Goal: Task Accomplishment & Management: Manage account settings

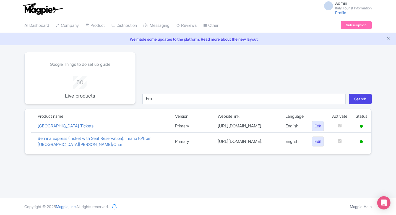
type input "bru"
click at [349, 94] on button "Search" at bounding box center [360, 99] width 23 height 11
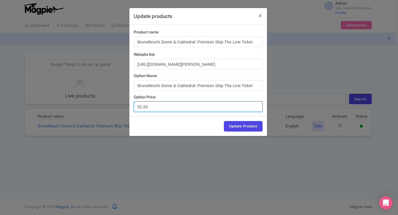
drag, startPoint x: 153, startPoint y: 110, endPoint x: 115, endPoint y: 110, distance: 38.1
click at [115, 110] on div "Update products Product name Brunelleschi Dome & Cathedral: Premium Skip The Li…" at bounding box center [199, 107] width 398 height 215
drag, startPoint x: 154, startPoint y: 106, endPoint x: 117, endPoint y: 106, distance: 37.3
click at [117, 106] on div "Update products Product name Brunelleschi Dome & Cathedral: Premium Skip The Li…" at bounding box center [199, 107] width 398 height 215
paste input "0.4"
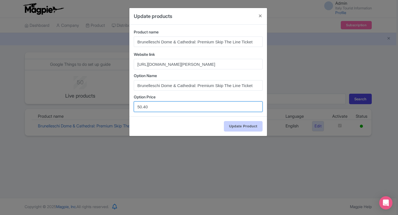
type input "50.40"
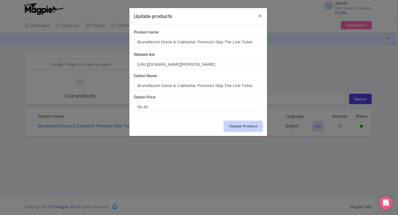
click at [250, 124] on input "Update Product" at bounding box center [243, 126] width 39 height 11
click at [242, 126] on input "Update Product" at bounding box center [243, 126] width 39 height 11
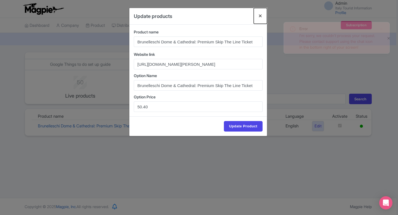
click at [263, 19] on button "Close" at bounding box center [260, 16] width 13 height 16
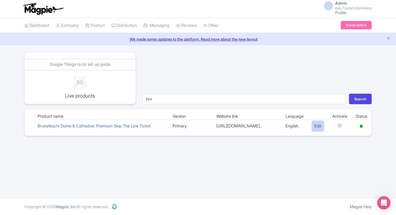
click at [314, 131] on link "Edit" at bounding box center [318, 126] width 12 height 10
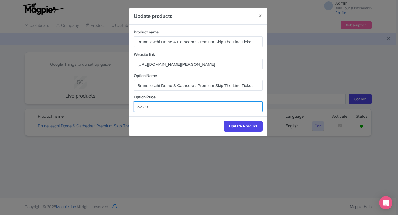
drag, startPoint x: 158, startPoint y: 105, endPoint x: 127, endPoint y: 105, distance: 31.0
click at [127, 105] on div "Update products Product name Brunelleschi Dome & Cathedral: Premium Skip The Li…" at bounding box center [199, 107] width 398 height 215
paste input "0.4"
type input "50.40"
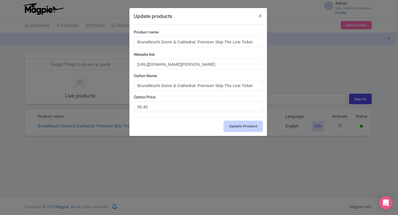
click at [239, 127] on input "Update Product" at bounding box center [243, 126] width 39 height 11
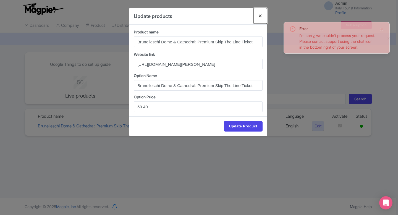
click at [257, 13] on button "Close" at bounding box center [260, 16] width 13 height 16
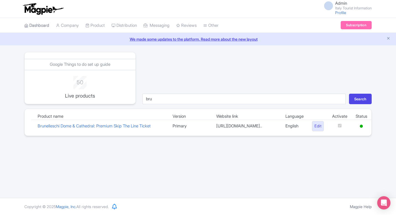
click at [40, 24] on link "Dashboard" at bounding box center [36, 25] width 25 height 15
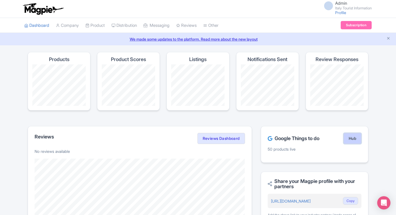
click at [352, 138] on link "Hub" at bounding box center [352, 138] width 18 height 11
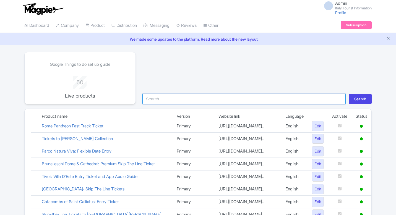
click at [168, 101] on input "search" at bounding box center [243, 99] width 203 height 11
type input "ferr"
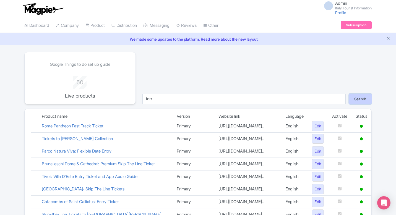
click at [358, 99] on button "Search" at bounding box center [360, 99] width 23 height 11
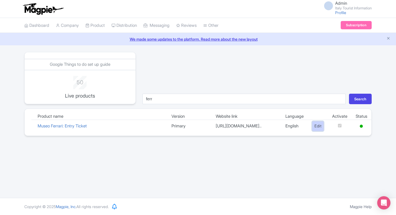
click at [318, 129] on link "Edit" at bounding box center [318, 126] width 12 height 10
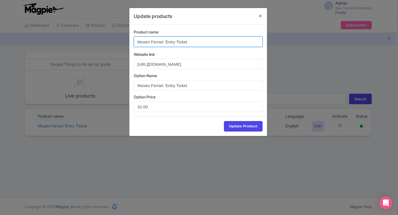
click at [177, 44] on input "Museo Ferrari: Entry Ticket" at bounding box center [198, 41] width 129 height 11
paste input "Maranello"
type input "Museo Ferrari Maranello: Entry Ticket"
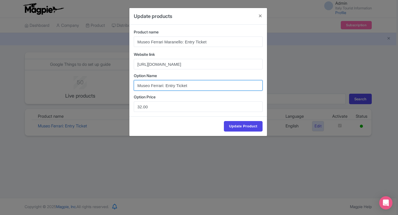
click at [166, 85] on input "Museo Ferrari: Entry Ticket" at bounding box center [198, 85] width 129 height 11
paste input "Maranello"
type input "Museo Ferrari Maranello: Entry Ticket"
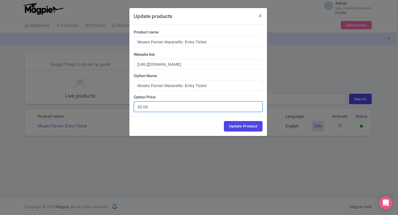
click at [142, 106] on input "32.00" at bounding box center [198, 106] width 129 height 11
type input "27.00"
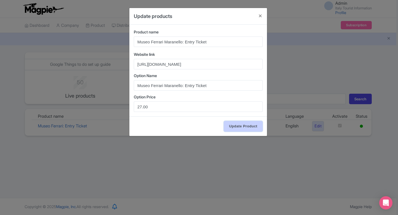
click at [251, 126] on input "Update Product" at bounding box center [243, 126] width 39 height 11
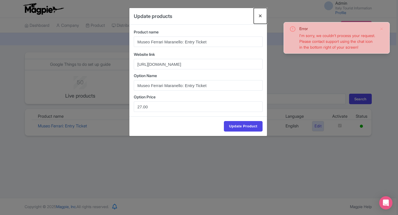
click at [260, 16] on button "Close" at bounding box center [260, 16] width 13 height 16
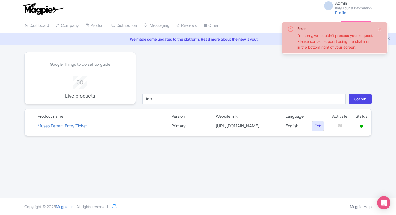
click at [337, 2] on span "Admin" at bounding box center [341, 3] width 12 height 5
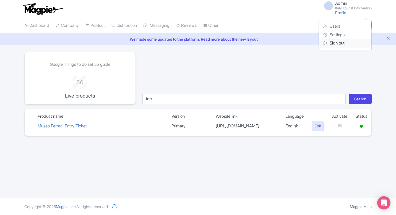
click at [342, 42] on link "Sign out" at bounding box center [345, 43] width 53 height 9
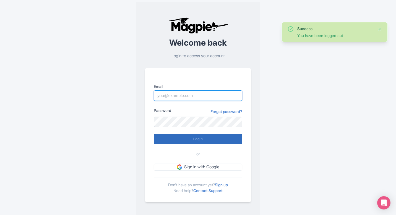
type input "[EMAIL_ADDRESS][DOMAIN_NAME]"
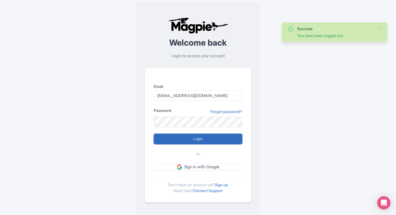
click at [182, 142] on input "Login" at bounding box center [198, 139] width 88 height 11
type input "Logging in..."
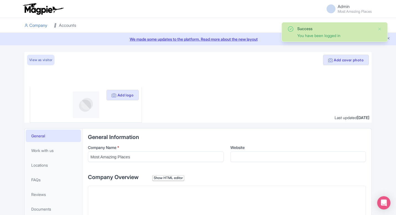
click at [70, 25] on link "Accounts" at bounding box center [65, 25] width 22 height 15
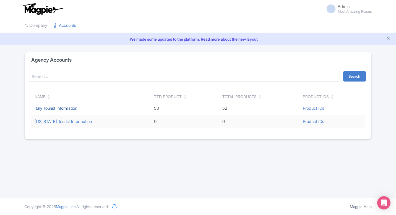
click at [70, 109] on link "Italy Tourist Information" at bounding box center [56, 108] width 43 height 5
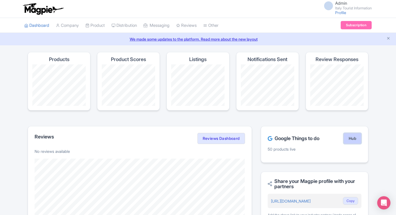
click at [346, 137] on link "Hub" at bounding box center [352, 138] width 18 height 11
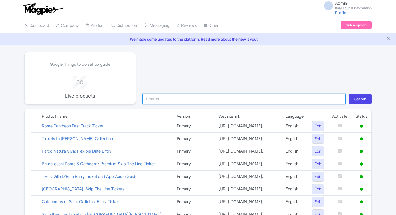
click at [193, 103] on input "search" at bounding box center [243, 99] width 203 height 11
type input "ferr"
click at [349, 94] on button "Search" at bounding box center [360, 99] width 23 height 11
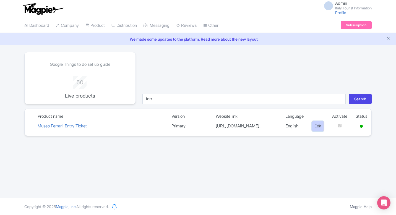
click at [312, 130] on link "Edit" at bounding box center [318, 126] width 12 height 10
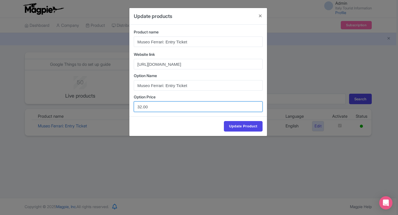
click at [140, 106] on input "32.00" at bounding box center [198, 106] width 129 height 11
type input "27.00"
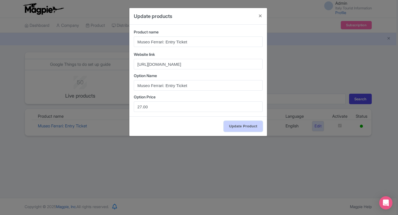
click at [238, 128] on input "Update Product" at bounding box center [243, 126] width 39 height 11
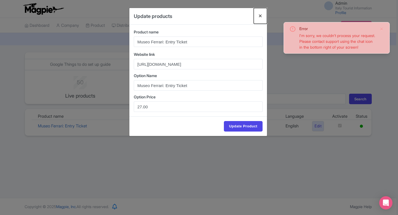
click at [260, 15] on button "Close" at bounding box center [260, 16] width 13 height 16
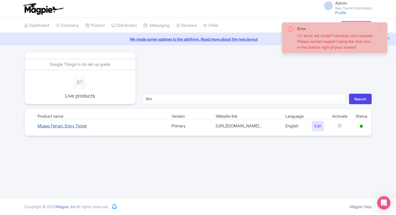
click at [69, 129] on link "Museo Ferrari: Entry Ticket" at bounding box center [62, 125] width 49 height 5
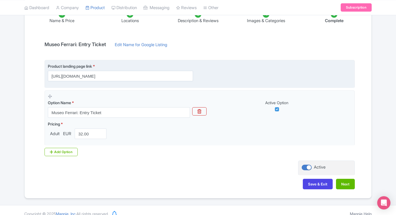
scroll to position [92, 0]
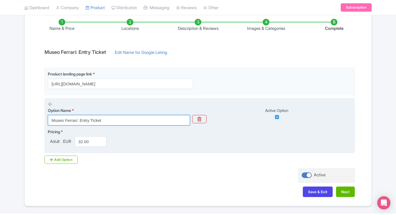
click at [73, 123] on input "Museo Ferrari: Entry Ticket" at bounding box center [119, 120] width 142 height 11
paste input "Maranello"
type input "Museo Ferrari Maranello: Entry Ticket"
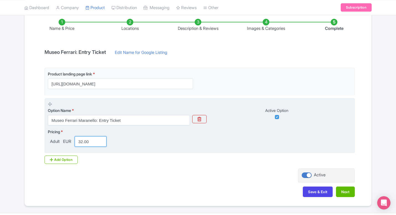
click at [82, 142] on input "32.00" at bounding box center [91, 141] width 32 height 11
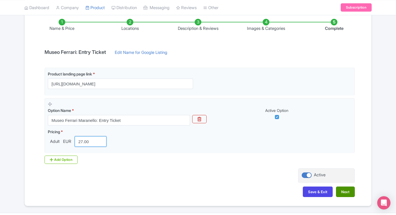
type input "27.00"
click at [339, 190] on button "Next" at bounding box center [345, 192] width 19 height 11
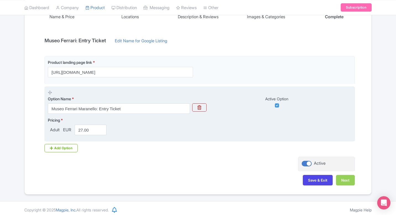
scroll to position [106, 0]
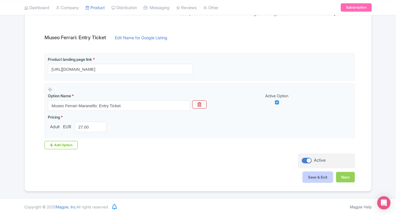
click at [311, 177] on button "Save & Exit" at bounding box center [318, 177] width 30 height 11
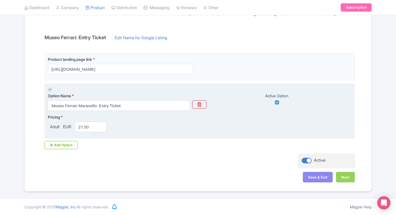
click at [218, 135] on fieldset "Option Name * Museo Ferrari Maranello: Entry Ticket Active Option Pricing * Adu…" at bounding box center [199, 111] width 310 height 56
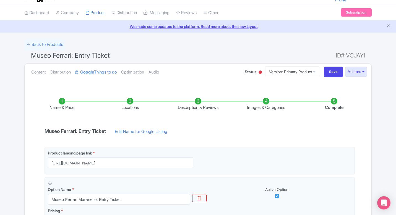
scroll to position [0, 0]
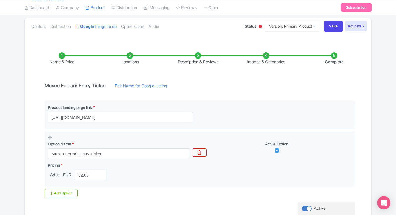
scroll to position [61, 0]
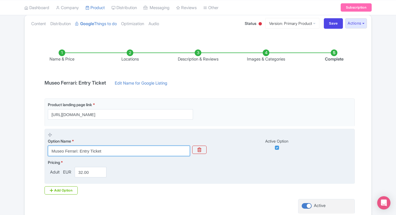
click at [107, 153] on input "Museo Ferrari: Entry Ticket" at bounding box center [119, 151] width 142 height 11
paste input "Maranello"
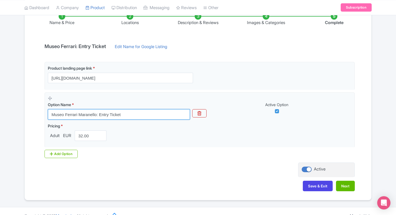
scroll to position [101, 0]
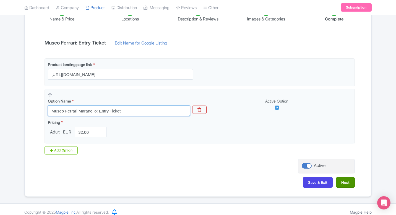
type input "Museo Ferrari Maranello: Entry Ticket"
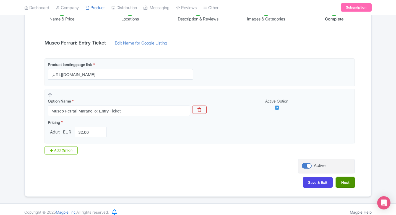
click at [347, 183] on button "Next" at bounding box center [345, 182] width 19 height 11
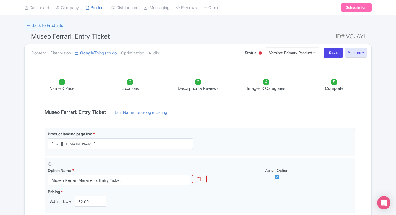
scroll to position [0, 0]
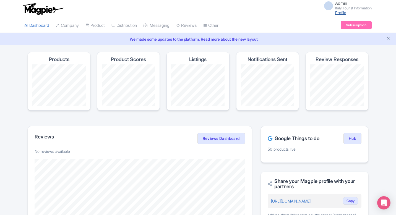
click at [336, 13] on link "Profile" at bounding box center [340, 12] width 11 height 5
click at [335, 2] on span "Admin" at bounding box center [341, 3] width 12 height 5
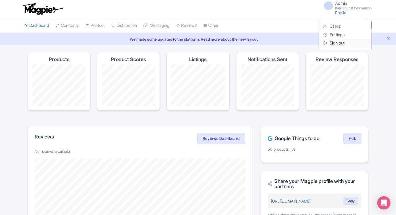
click at [335, 44] on link "Sign out" at bounding box center [345, 43] width 53 height 9
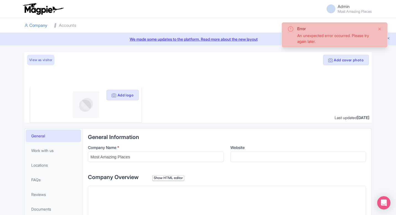
click at [381, 27] on button "Close" at bounding box center [379, 29] width 4 height 7
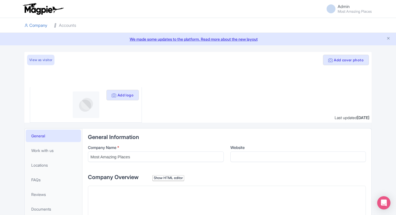
click at [345, 10] on small "Most Amazing Places" at bounding box center [354, 12] width 34 height 4
click at [336, 42] on link "Sign out" at bounding box center [345, 40] width 53 height 9
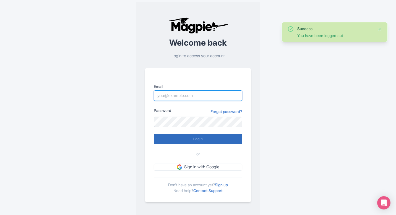
type input "[EMAIL_ADDRESS][DOMAIN_NAME]"
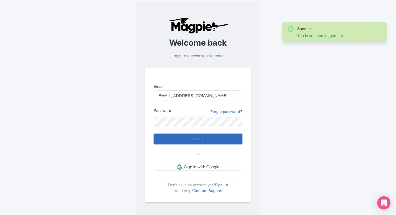
click at [191, 139] on input "Login" at bounding box center [198, 139] width 88 height 11
type input "Logging in..."
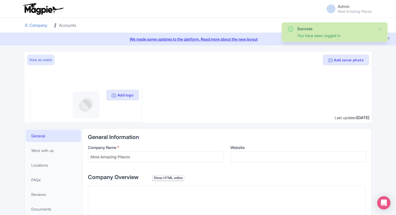
click at [74, 24] on link "Accounts" at bounding box center [65, 25] width 22 height 15
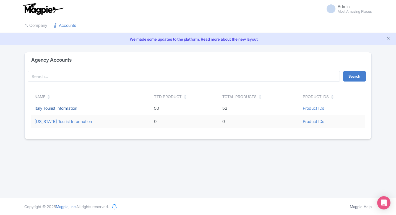
click at [68, 106] on link "Italy Tourist Information" at bounding box center [56, 108] width 43 height 5
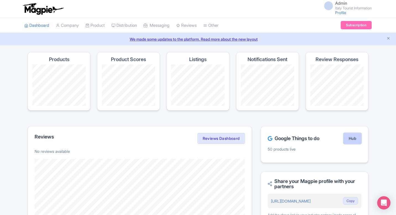
click at [348, 137] on link "Hub" at bounding box center [352, 138] width 18 height 11
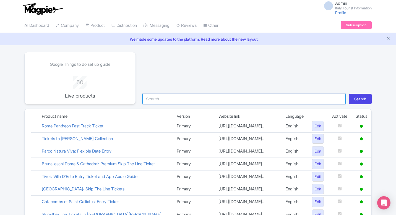
click at [191, 95] on input "search" at bounding box center [243, 99] width 203 height 11
type input "ferr"
click at [349, 94] on button "Search" at bounding box center [360, 99] width 23 height 11
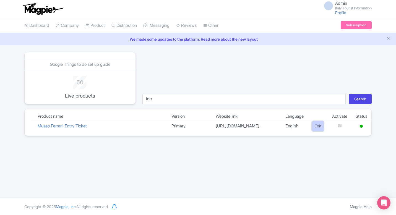
click at [312, 129] on link "Edit" at bounding box center [318, 126] width 12 height 10
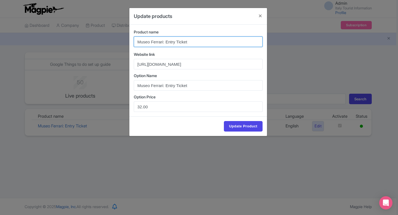
click at [154, 40] on input "Museo Ferrari: Entry Ticket" at bounding box center [198, 41] width 129 height 11
paste input "Maranello"
type input "Museo Ferrari Maranello: Entry Ticket"
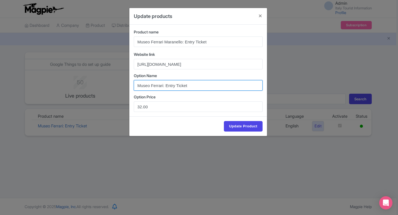
click at [153, 81] on input "Museo Ferrari: Entry Ticket" at bounding box center [198, 85] width 129 height 11
paste input "Maranello"
type input "Museo Ferrari Maranello: Entry Ticket"
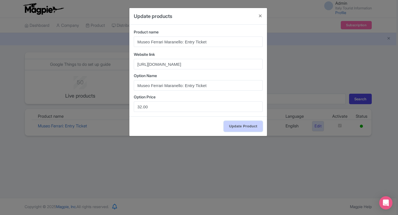
click at [240, 124] on input "Update Product" at bounding box center [243, 126] width 39 height 11
click at [260, 16] on button "Close" at bounding box center [260, 16] width 13 height 16
